Goal: Check status: Check status

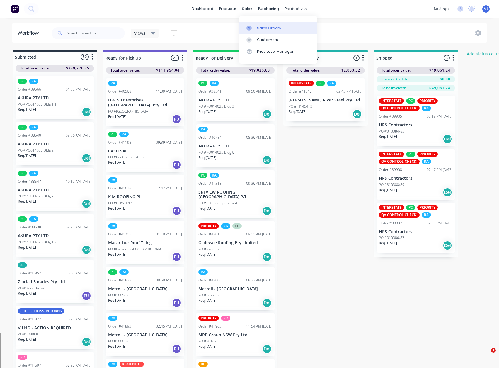
click at [257, 30] on div "Sales Orders" at bounding box center [269, 27] width 24 height 5
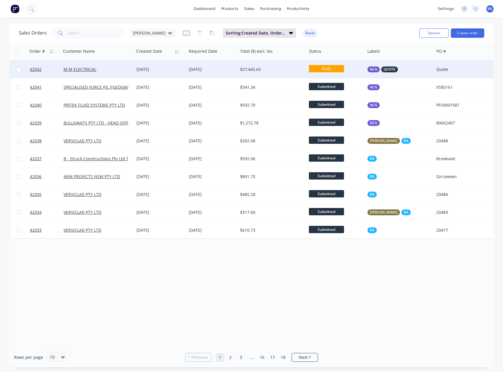
click at [254, 65] on div "$27,445.65" at bounding box center [272, 70] width 69 height 18
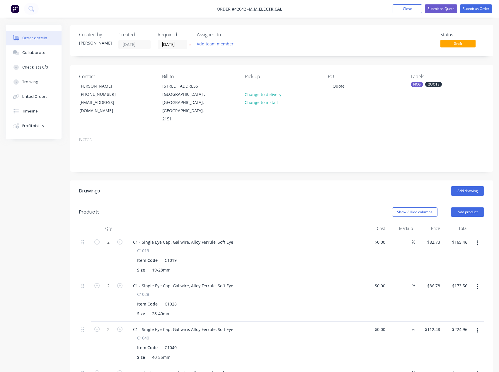
click at [362, 33] on div "Status Draft" at bounding box center [369, 40] width 229 height 17
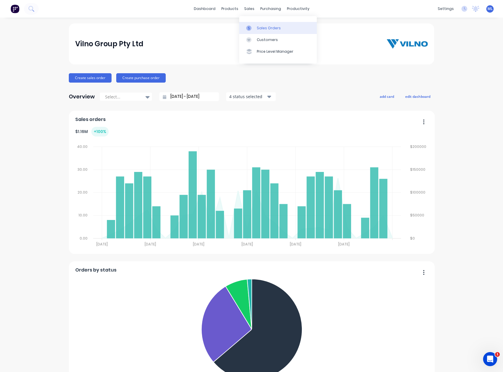
click at [255, 29] on div at bounding box center [250, 27] width 9 height 5
